Goal: Task Accomplishment & Management: Manage account settings

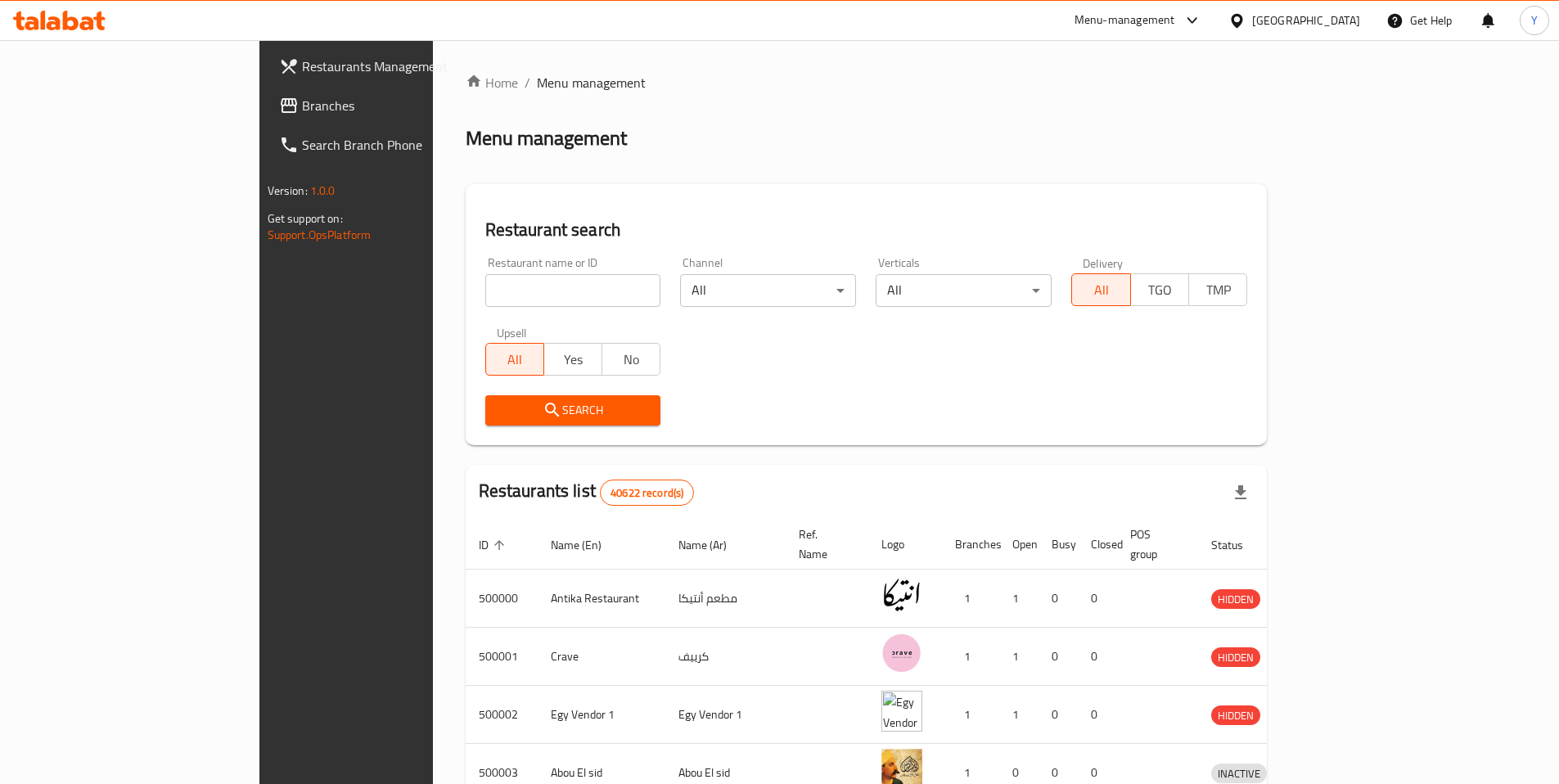
click at [485, 281] on input "search" at bounding box center [573, 289] width 176 height 32
paste input "610712"
type input "610712"
click button "Search" at bounding box center [573, 410] width 176 height 31
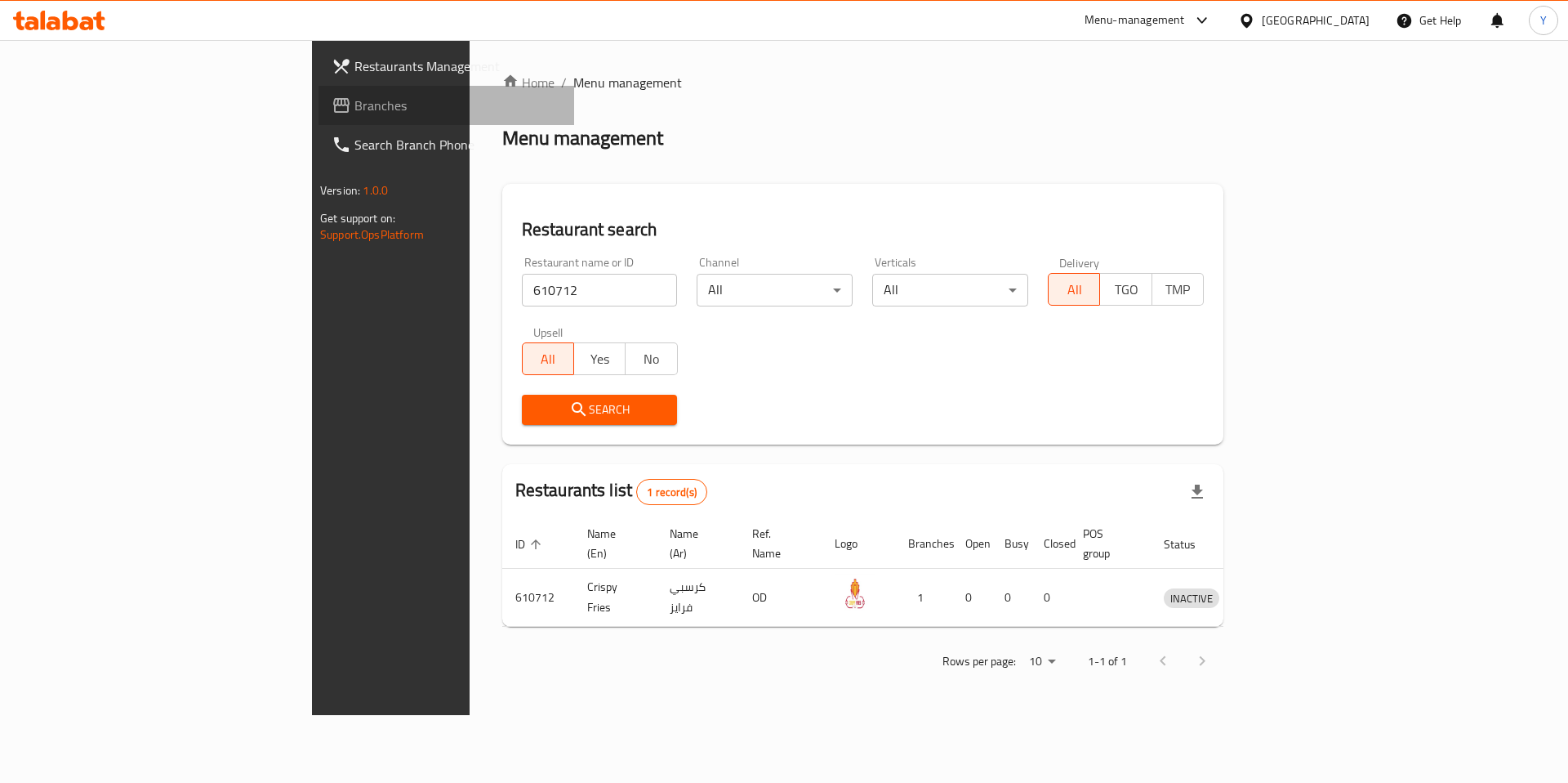
click at [355, 113] on span "Branches" at bounding box center [458, 105] width 207 height 19
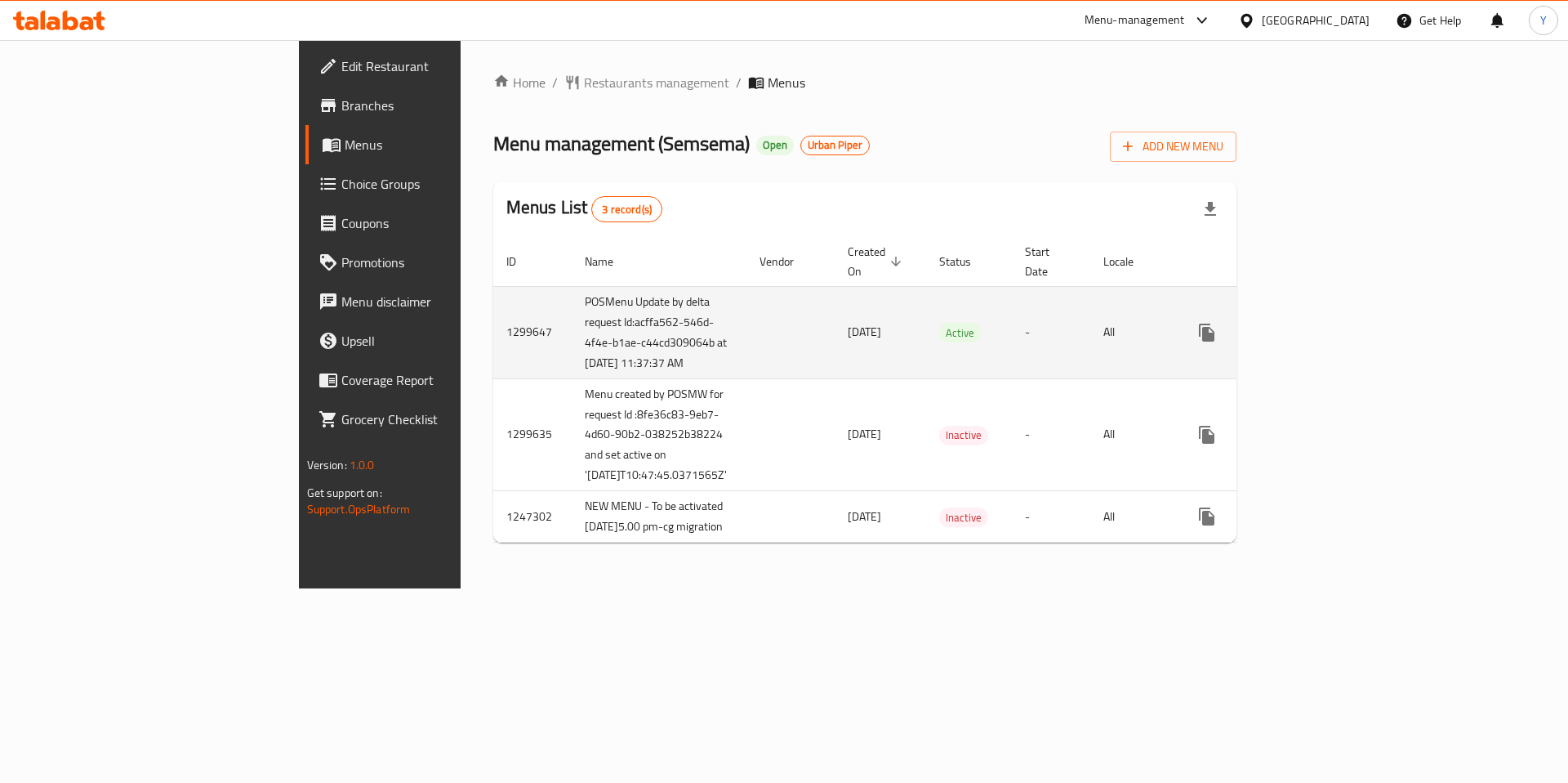
click at [1335, 342] on icon "enhanced table" at bounding box center [1324, 332] width 19 height 19
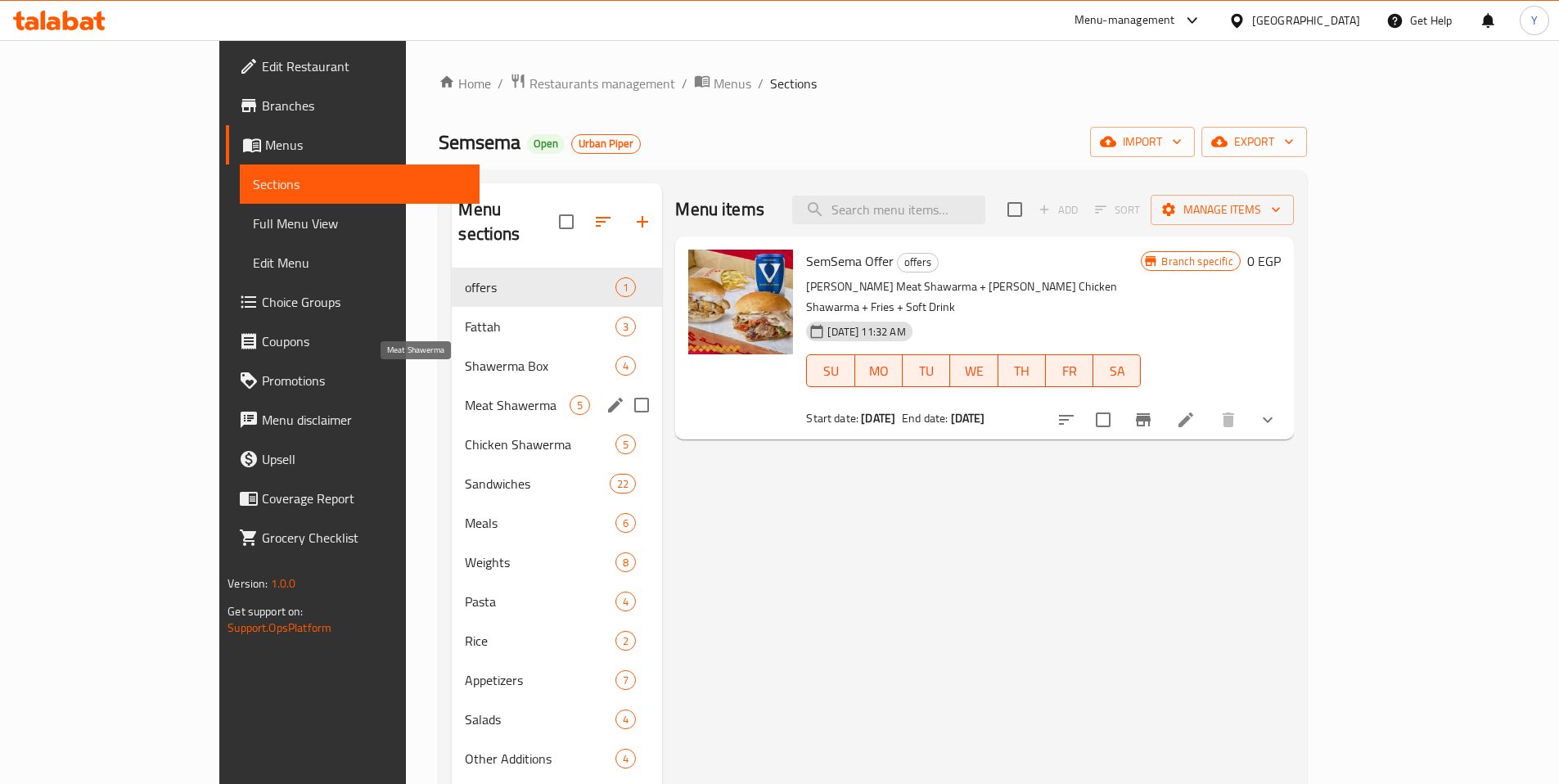
click at [465, 395] on span "Meat Shawerma" at bounding box center [517, 405] width 105 height 19
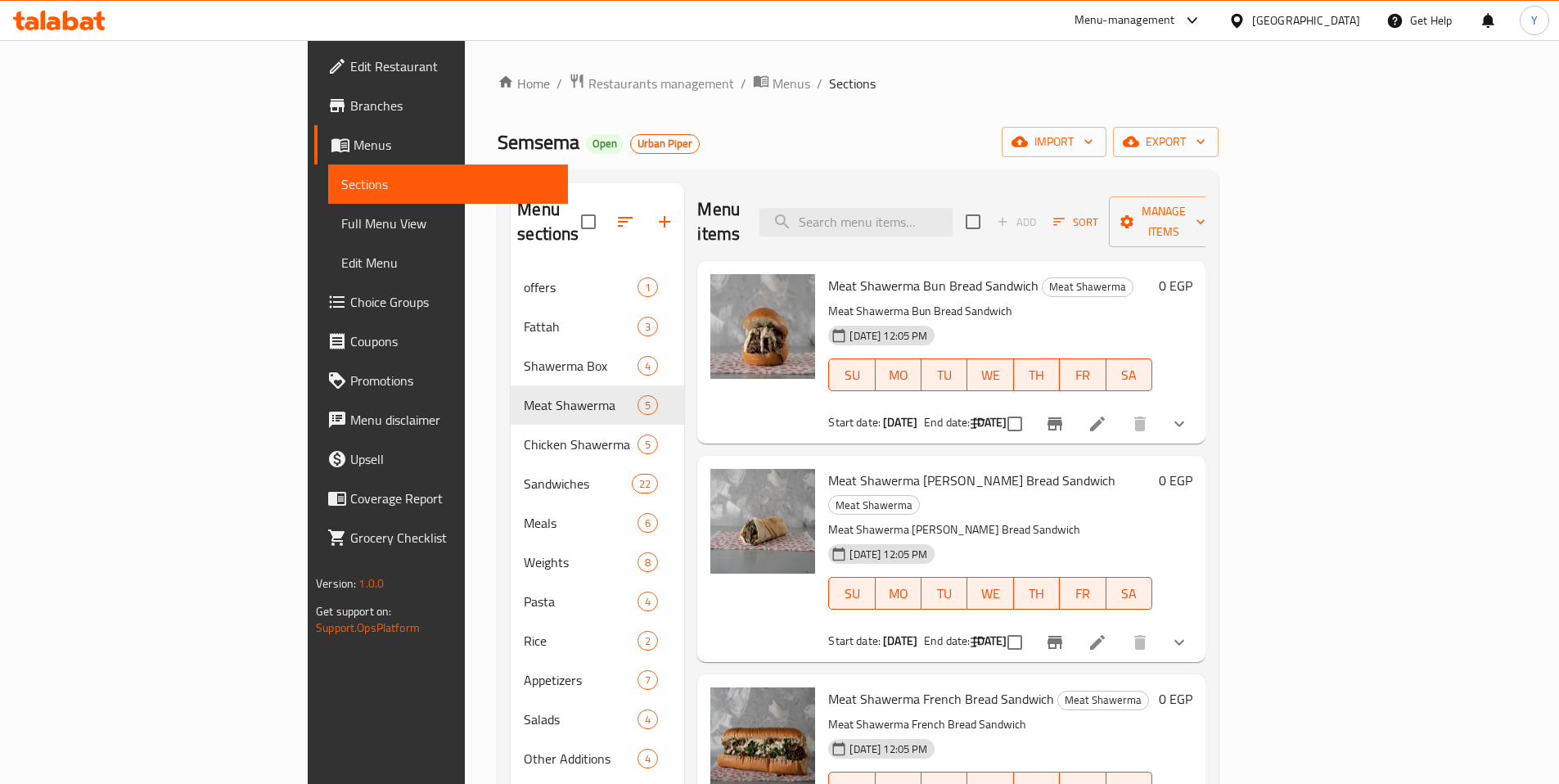
click at [1159, 319] on div "10-07-2025 12:05 PM SU MO TU WE TH FR SA" at bounding box center [990, 363] width 337 height 88
click at [1125, 302] on p "Meat Shawerma Bun Bread Sandwich" at bounding box center [990, 312] width 324 height 20
click at [842, 274] on span "Meat Shawerma Bun Bread Sandwich" at bounding box center [934, 286] width 211 height 24
click at [1105, 417] on icon at bounding box center [1098, 424] width 15 height 15
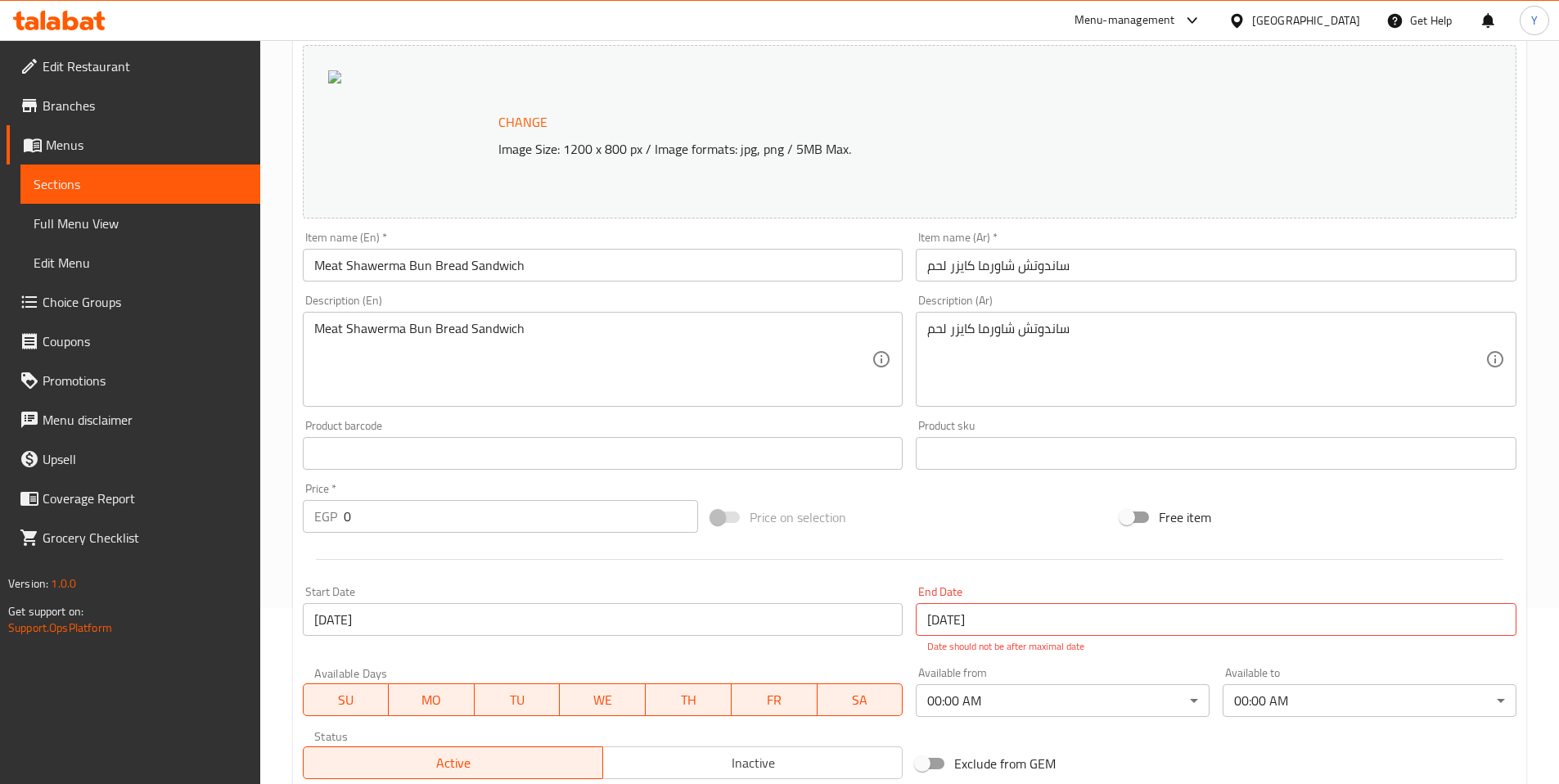
scroll to position [155, 0]
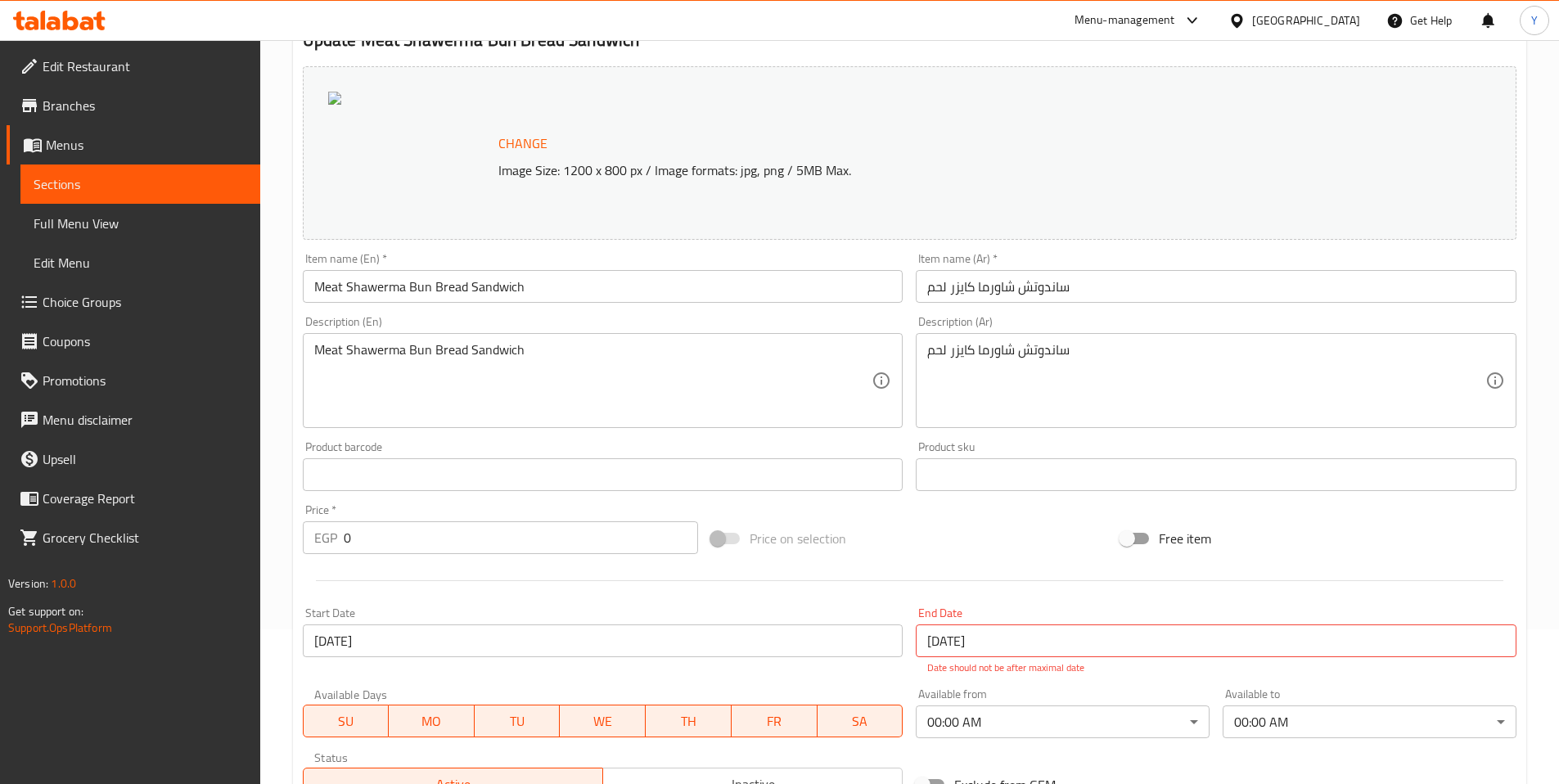
click at [100, 156] on link "Menus" at bounding box center [133, 145] width 253 height 39
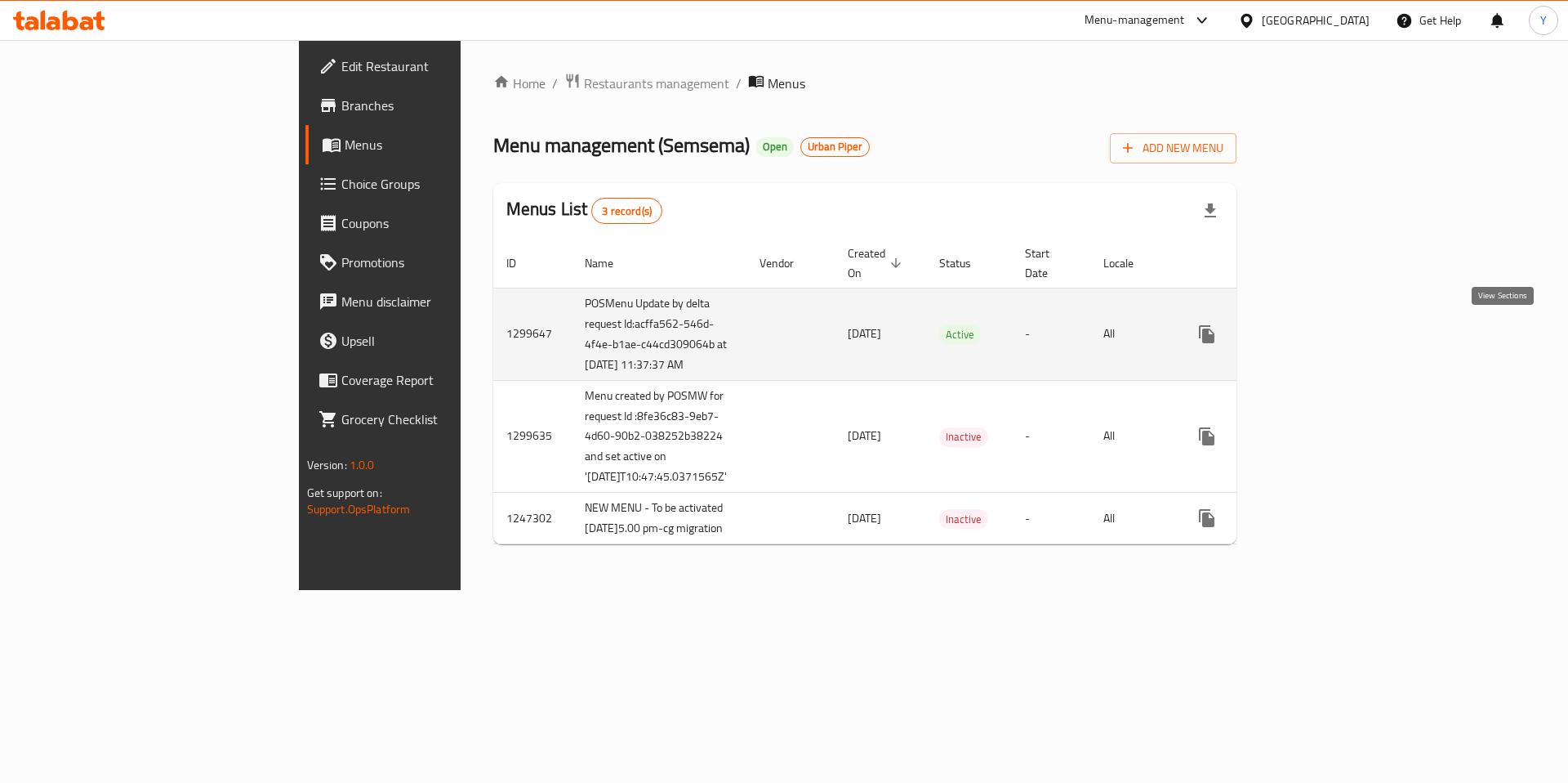
click at [1335, 333] on icon "enhanced table" at bounding box center [1324, 334] width 19 height 19
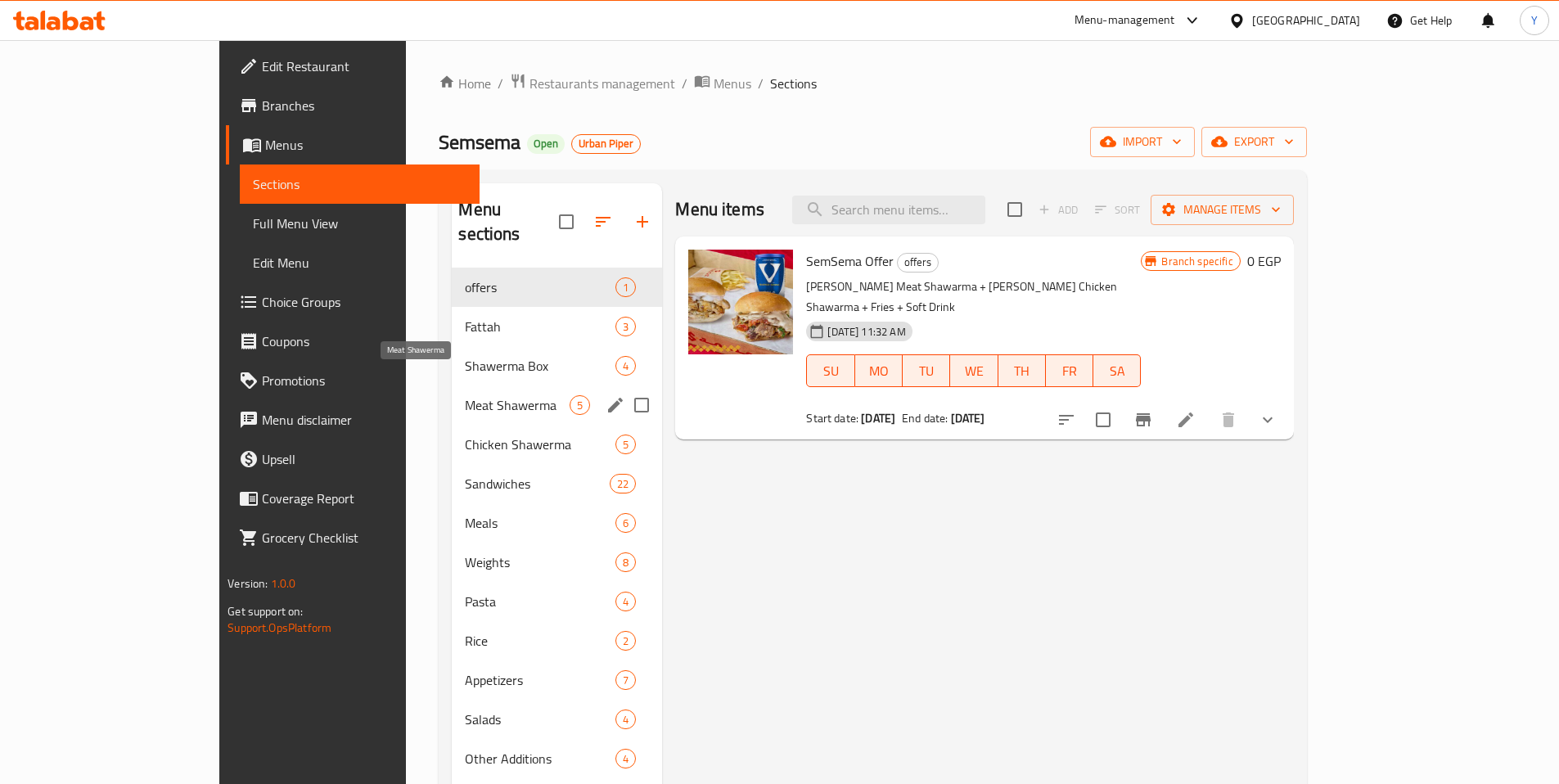
click at [465, 395] on span "Meat Shawerma" at bounding box center [517, 405] width 105 height 19
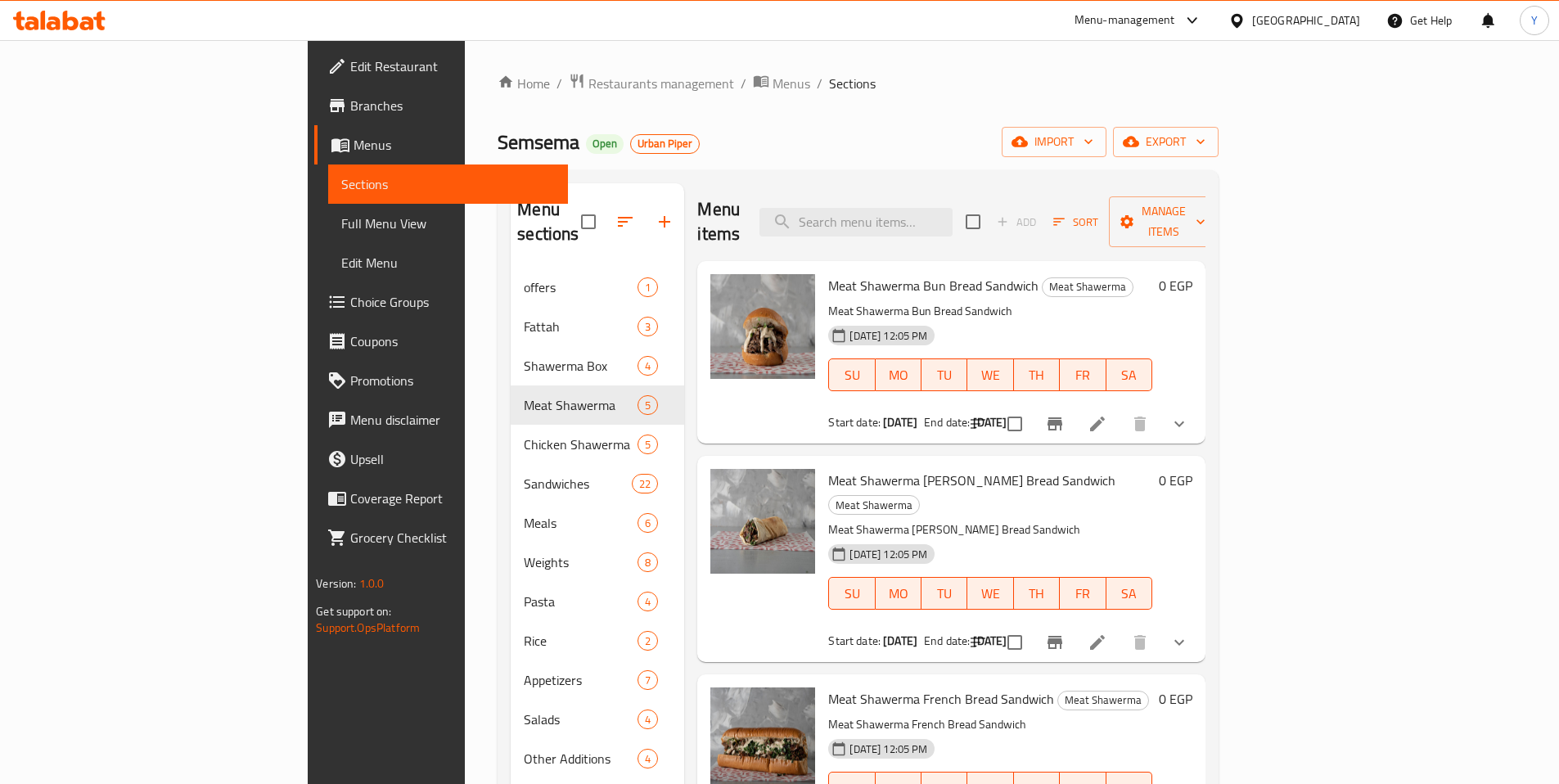
click at [1153, 302] on p "Meat Shawerma Bun Bread Sandwich" at bounding box center [990, 312] width 324 height 20
click at [1199, 405] on button "show more" at bounding box center [1179, 424] width 39 height 39
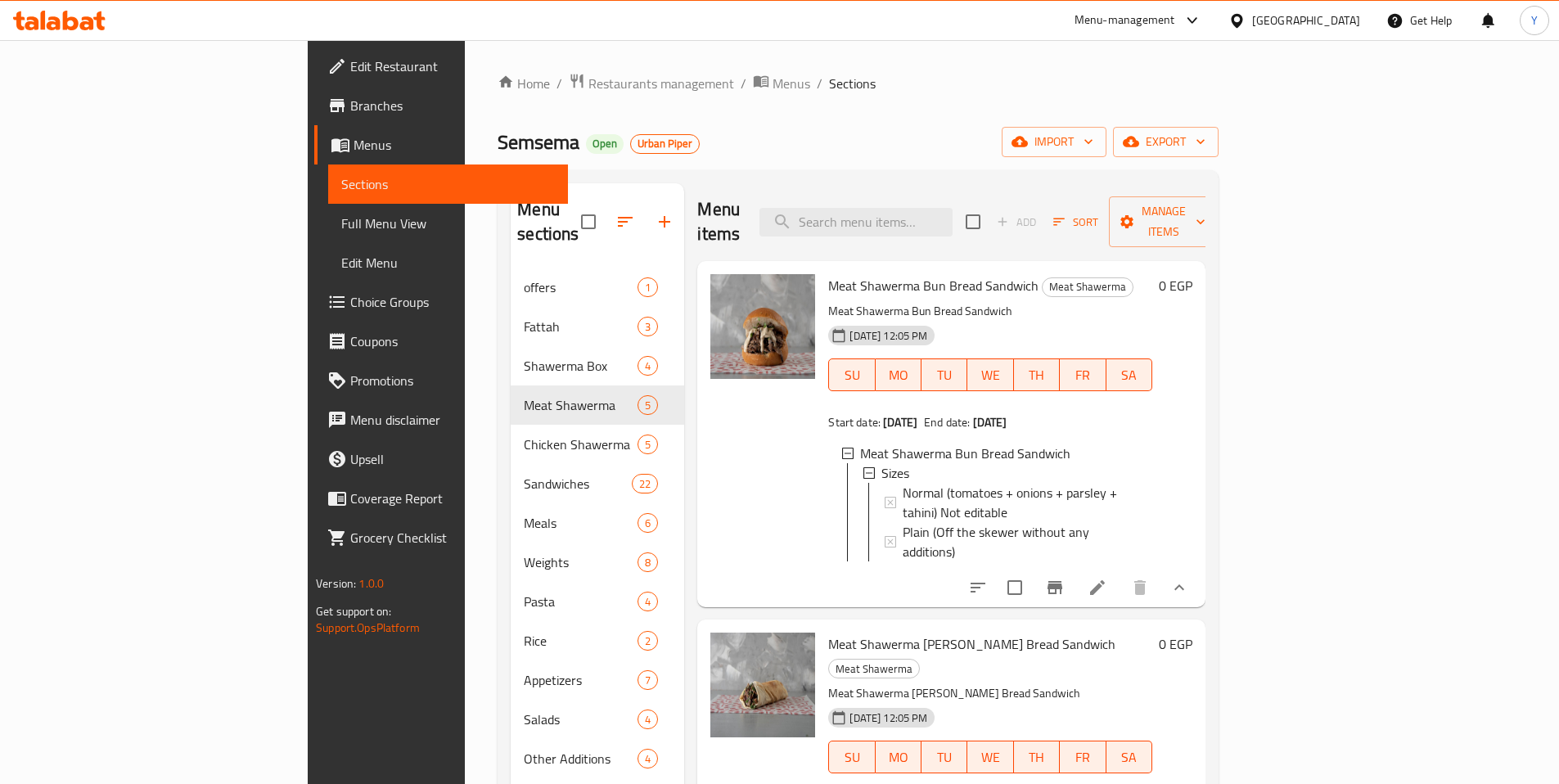
click at [900, 274] on span "Meat Shawerma Bun Bread Sandwich" at bounding box center [934, 286] width 211 height 24
click at [1105, 580] on icon at bounding box center [1098, 587] width 15 height 15
